Goal: Share content: Share content

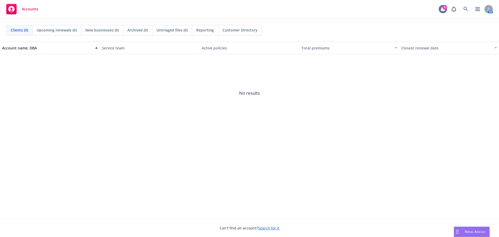
click at [441, 11] on icon at bounding box center [443, 9] width 5 height 5
click at [476, 13] on link "button" at bounding box center [478, 9] width 10 height 10
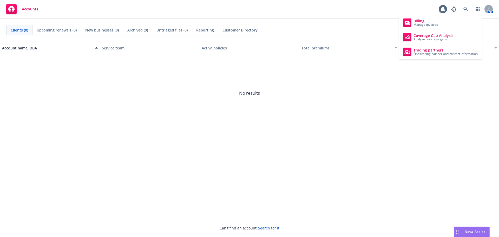
click at [491, 13] on div "AM" at bounding box center [471, 9] width 44 height 10
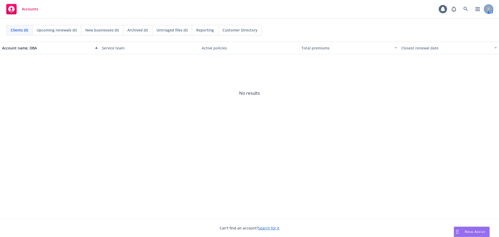
click at [490, 10] on icon at bounding box center [489, 10] width 3 height 1
click at [276, 117] on span "No results" at bounding box center [249, 93] width 499 height 78
click at [468, 7] on icon at bounding box center [466, 9] width 5 height 5
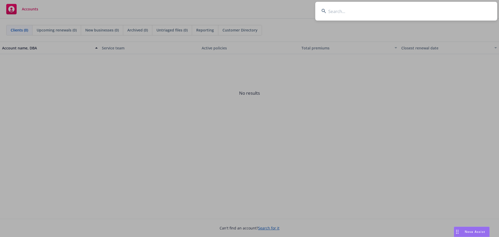
click at [407, 16] on input at bounding box center [407, 11] width 182 height 19
type input "f"
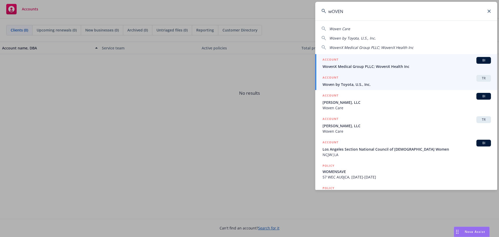
type input "wOVEN"
click at [382, 82] on span "Woven by Toyota, U.S., Inc." at bounding box center [407, 84] width 169 height 5
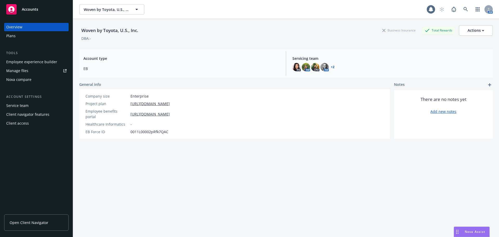
click at [27, 69] on div "Manage files" at bounding box center [17, 71] width 22 height 8
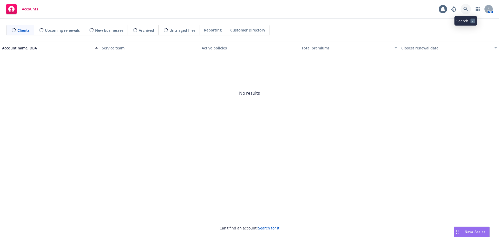
click at [464, 9] on icon at bounding box center [466, 9] width 5 height 5
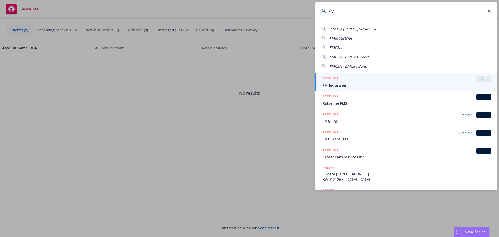
type input "FM"
click at [347, 80] on div "ACCOUNT TR" at bounding box center [407, 79] width 169 height 7
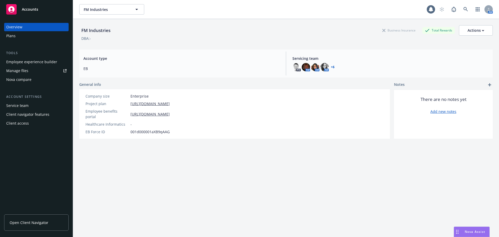
click at [34, 71] on link "Manage files" at bounding box center [36, 71] width 65 height 8
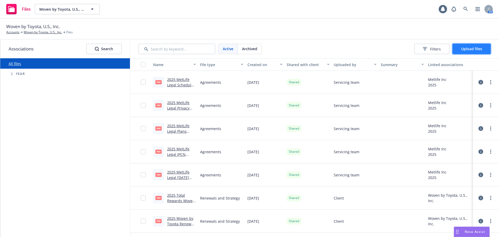
click at [476, 44] on button "Upload files" at bounding box center [472, 49] width 38 height 10
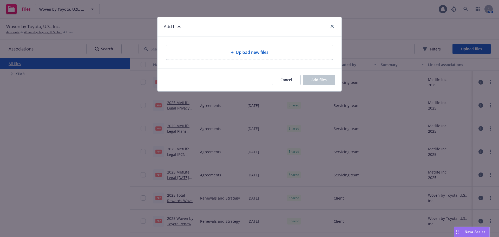
click at [260, 51] on span "Upload new files" at bounding box center [252, 52] width 33 height 6
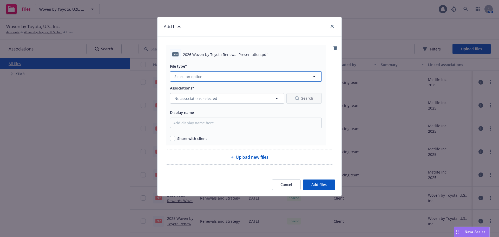
click at [263, 78] on button "Select an option" at bounding box center [246, 76] width 152 height 10
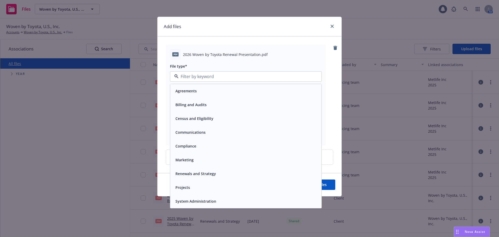
click at [232, 173] on div "Renewals and Strategy" at bounding box center [245, 174] width 145 height 8
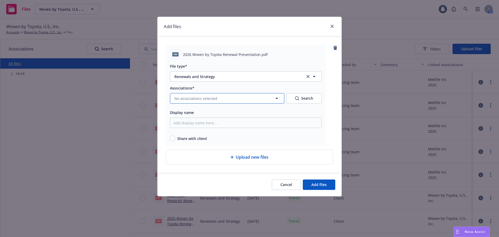
click at [247, 100] on button "No associations selected" at bounding box center [227, 98] width 114 height 10
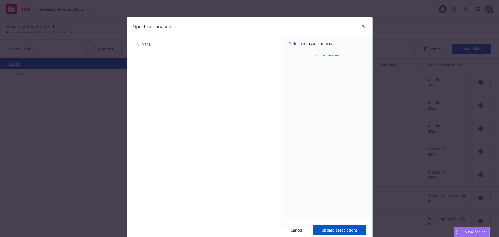
click at [138, 45] on icon "Tree Example" at bounding box center [139, 44] width 2 height 3
click at [149, 130] on input "Tree Example" at bounding box center [151, 127] width 5 height 5
checkbox input "true"
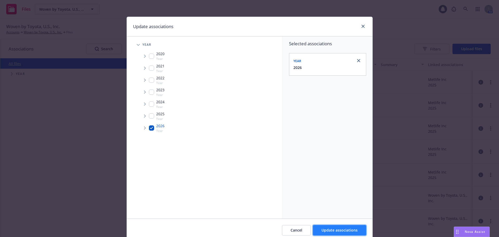
click at [329, 231] on span "Update associations" at bounding box center [340, 230] width 36 height 5
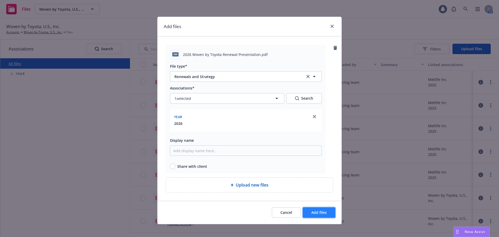
click at [323, 213] on span "Add files" at bounding box center [319, 212] width 15 height 5
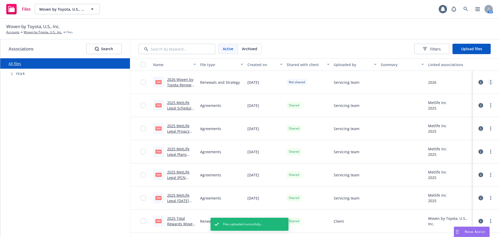
click at [490, 83] on link "more" at bounding box center [491, 82] width 6 height 6
click at [482, 92] on link "Share with client" at bounding box center [464, 93] width 52 height 10
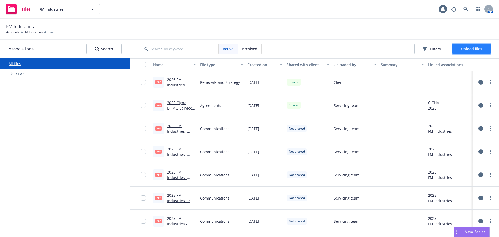
click at [480, 50] on span "Upload files" at bounding box center [471, 48] width 21 height 5
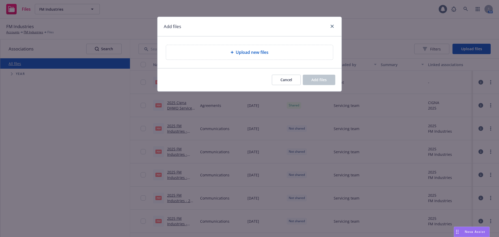
click at [275, 52] on div "Upload new files" at bounding box center [249, 52] width 159 height 6
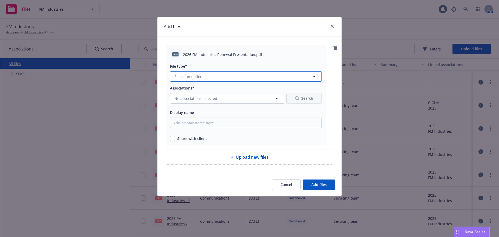
click at [249, 79] on button "Select an option" at bounding box center [246, 76] width 152 height 10
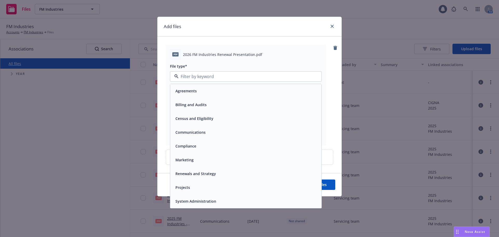
click at [199, 177] on div "Renewals and Strategy" at bounding box center [195, 174] width 44 height 8
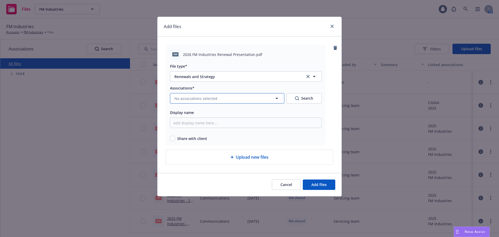
click at [211, 99] on span "No associations selected" at bounding box center [196, 98] width 43 height 5
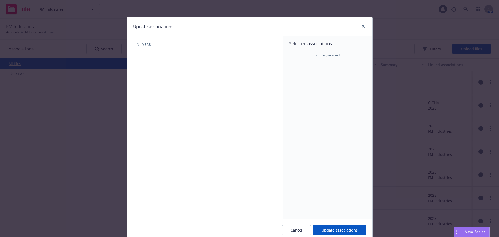
click at [150, 48] on div "Year" at bounding box center [207, 45] width 151 height 10
click at [143, 46] on span "Year" at bounding box center [147, 44] width 9 height 3
click at [138, 46] on icon "Tree Example" at bounding box center [139, 44] width 2 height 3
click at [149, 127] on input "Tree Example" at bounding box center [151, 127] width 5 height 5
checkbox input "true"
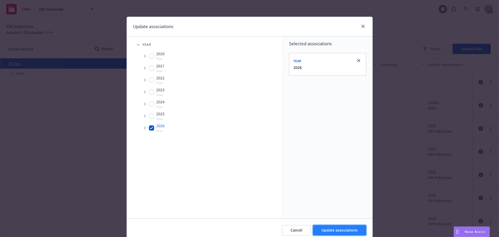
click at [347, 231] on span "Update associations" at bounding box center [340, 230] width 36 height 5
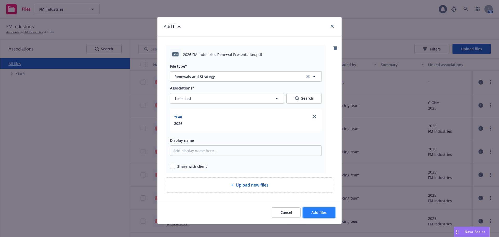
click at [330, 210] on button "Add files" at bounding box center [319, 212] width 33 height 10
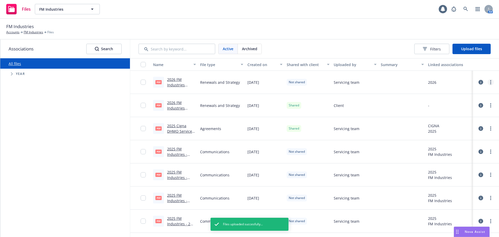
click at [488, 82] on link "more" at bounding box center [491, 82] width 6 height 6
click at [462, 95] on link "Share with client" at bounding box center [464, 93] width 52 height 10
